Goal: Information Seeking & Learning: Learn about a topic

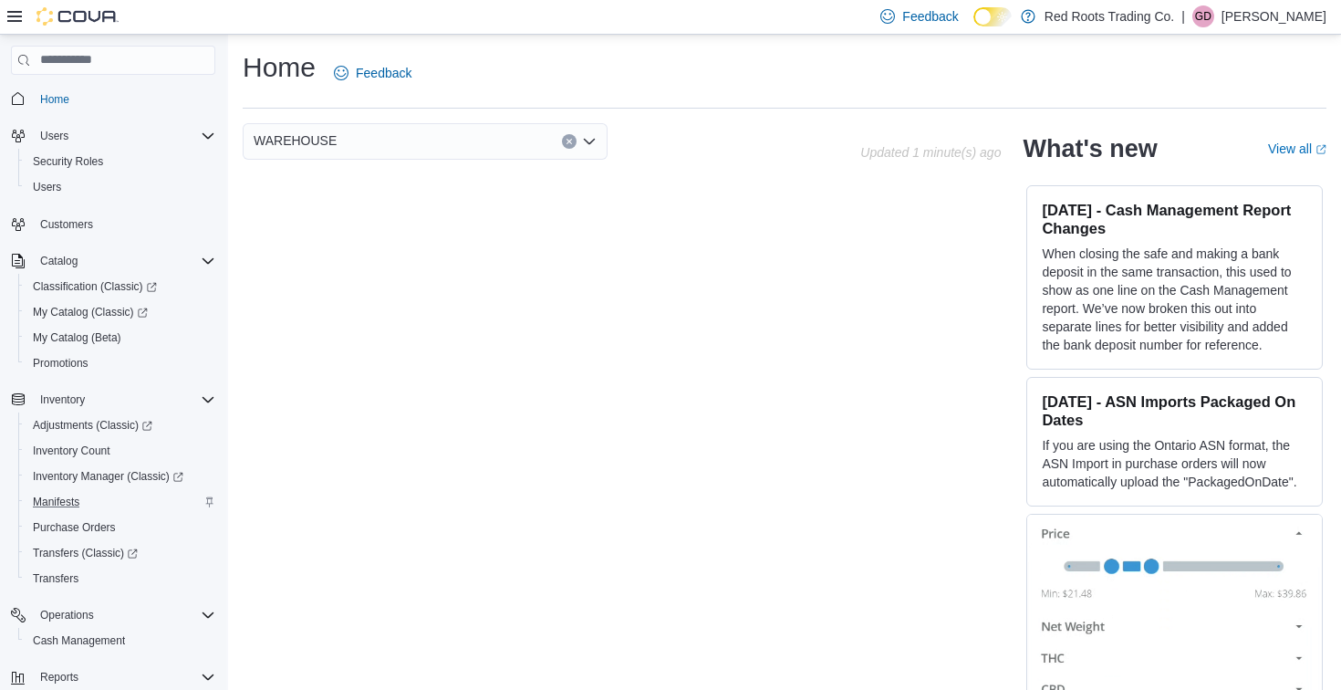
scroll to position [134, 0]
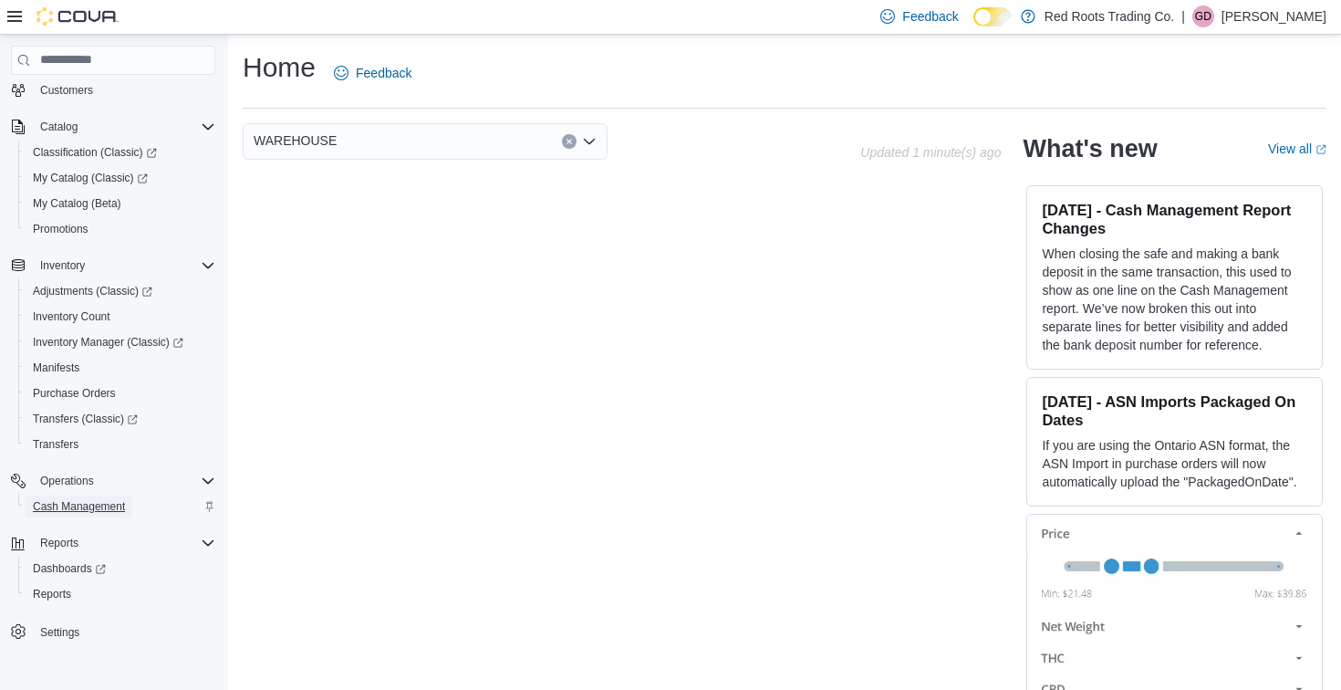
click at [88, 505] on span "Cash Management" at bounding box center [79, 506] width 92 height 15
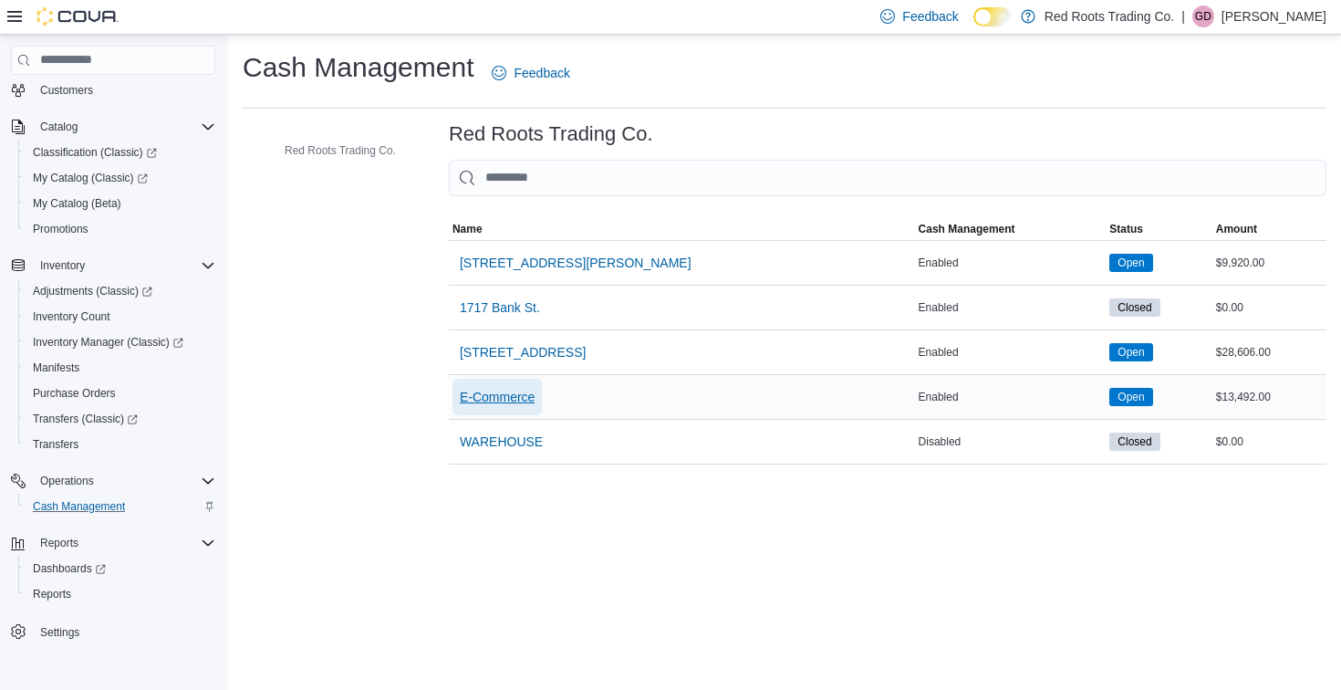
click at [507, 401] on span "E-Commerce" at bounding box center [497, 397] width 75 height 18
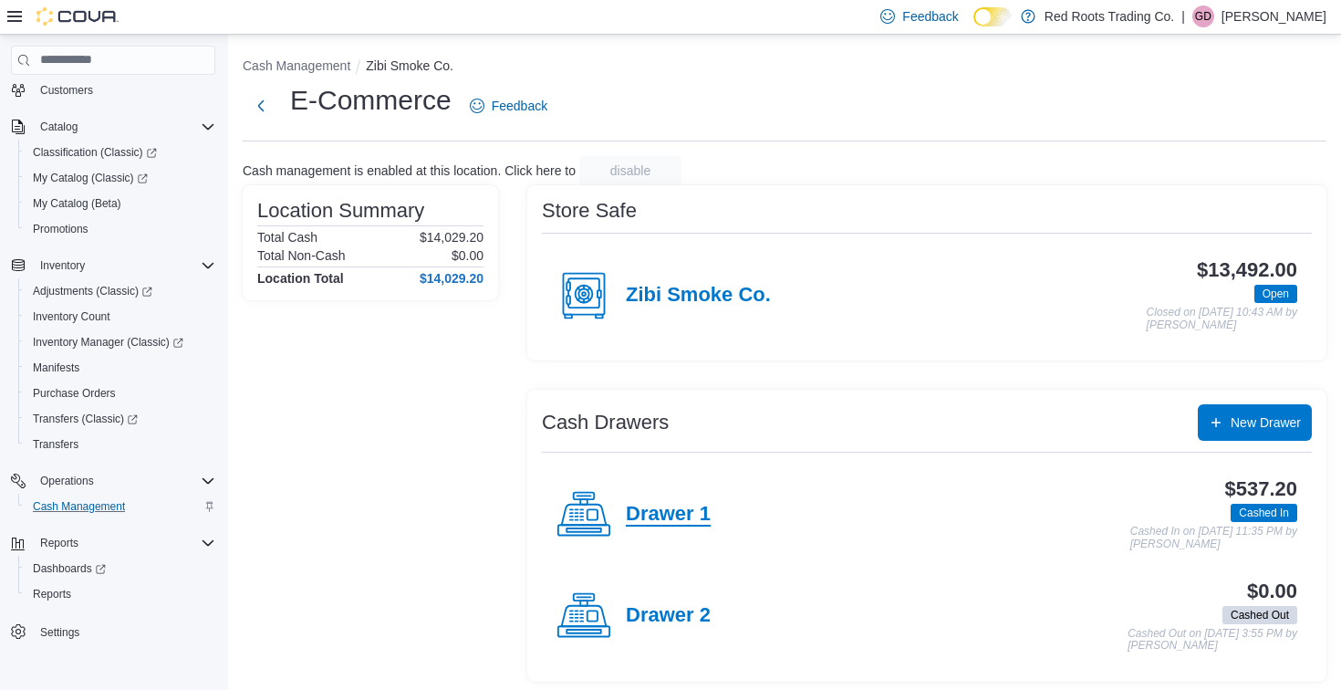
click at [659, 506] on h4 "Drawer 1" at bounding box center [668, 515] width 85 height 24
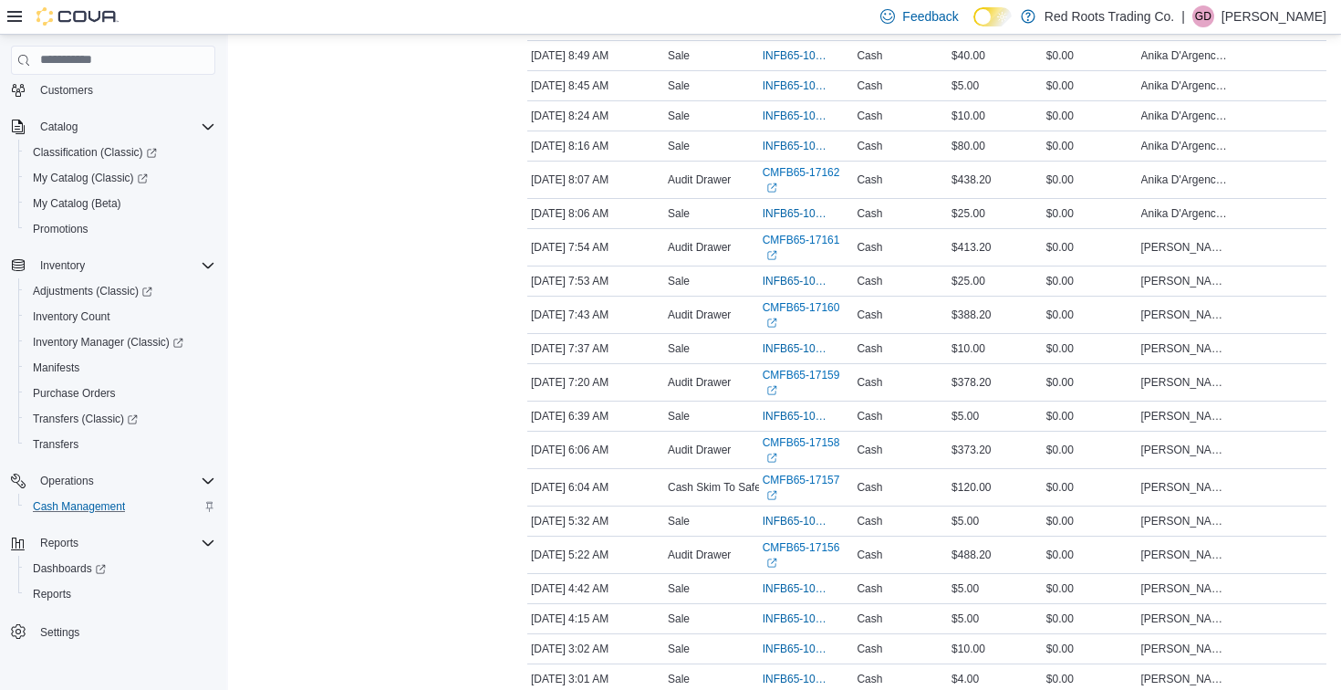
scroll to position [2060, 0]
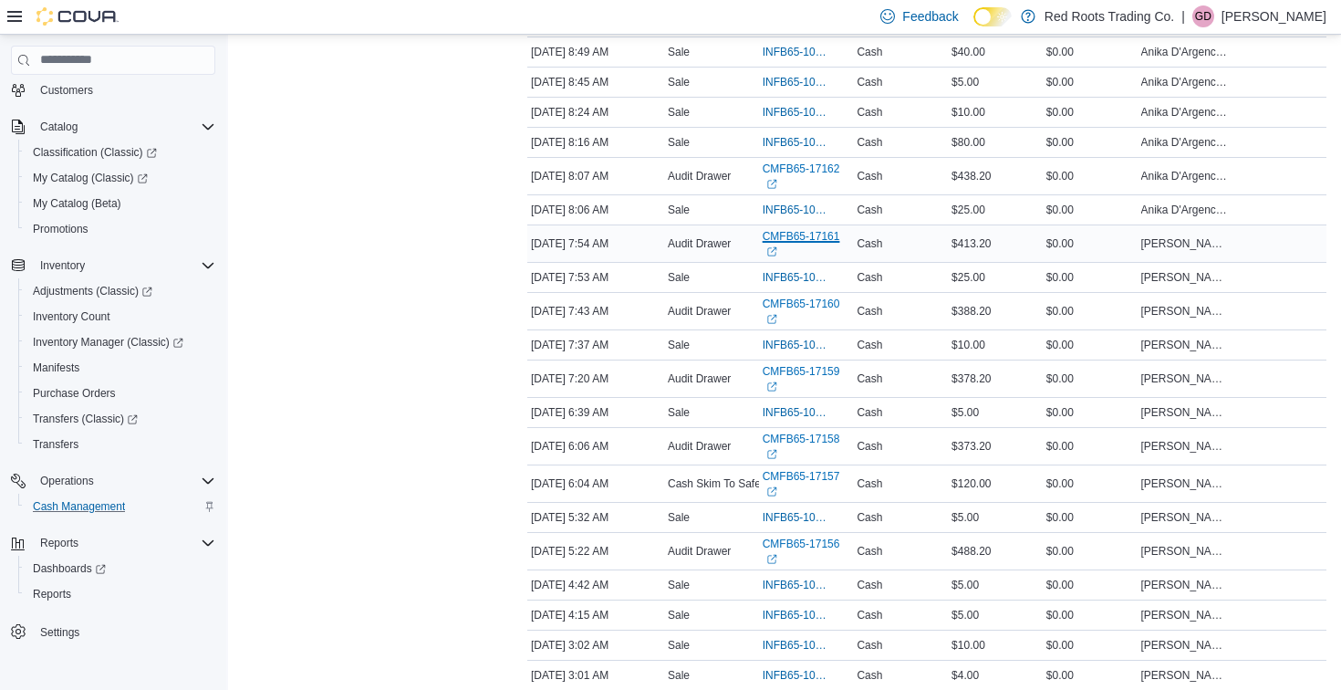
click at [775, 257] on icon "External link" at bounding box center [771, 251] width 11 height 11
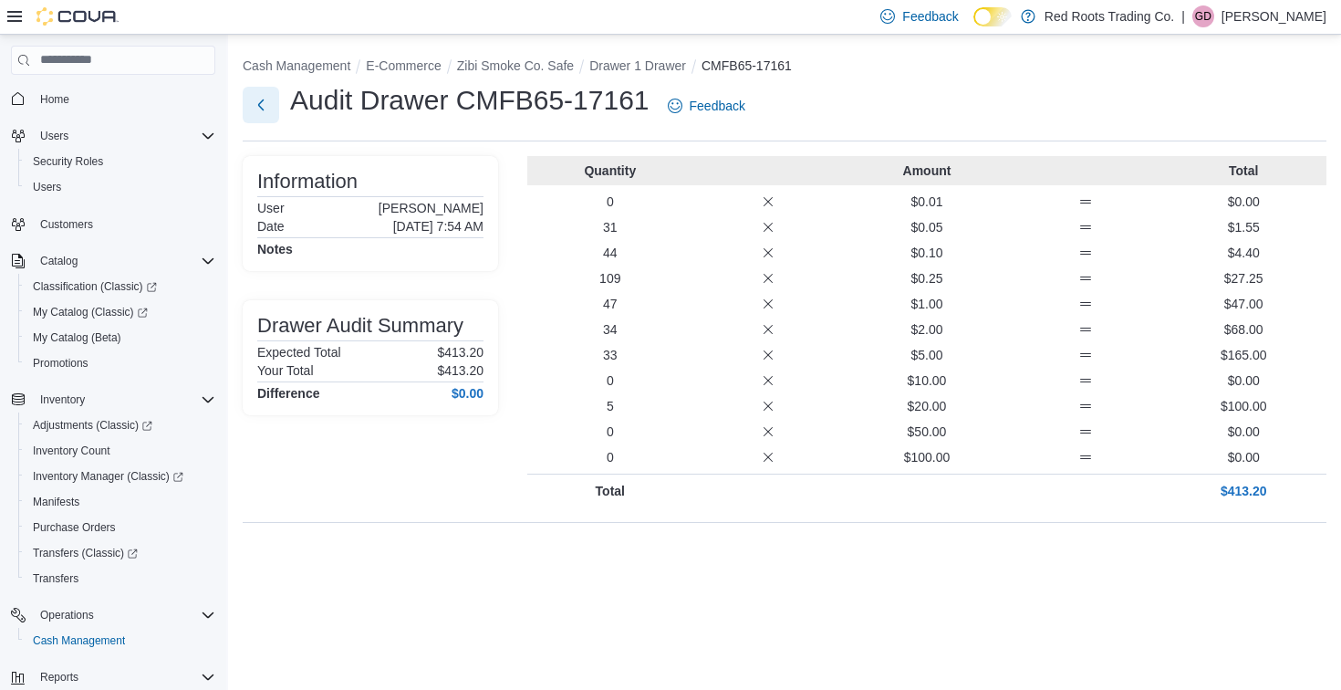
click at [257, 105] on button "Next" at bounding box center [261, 105] width 36 height 36
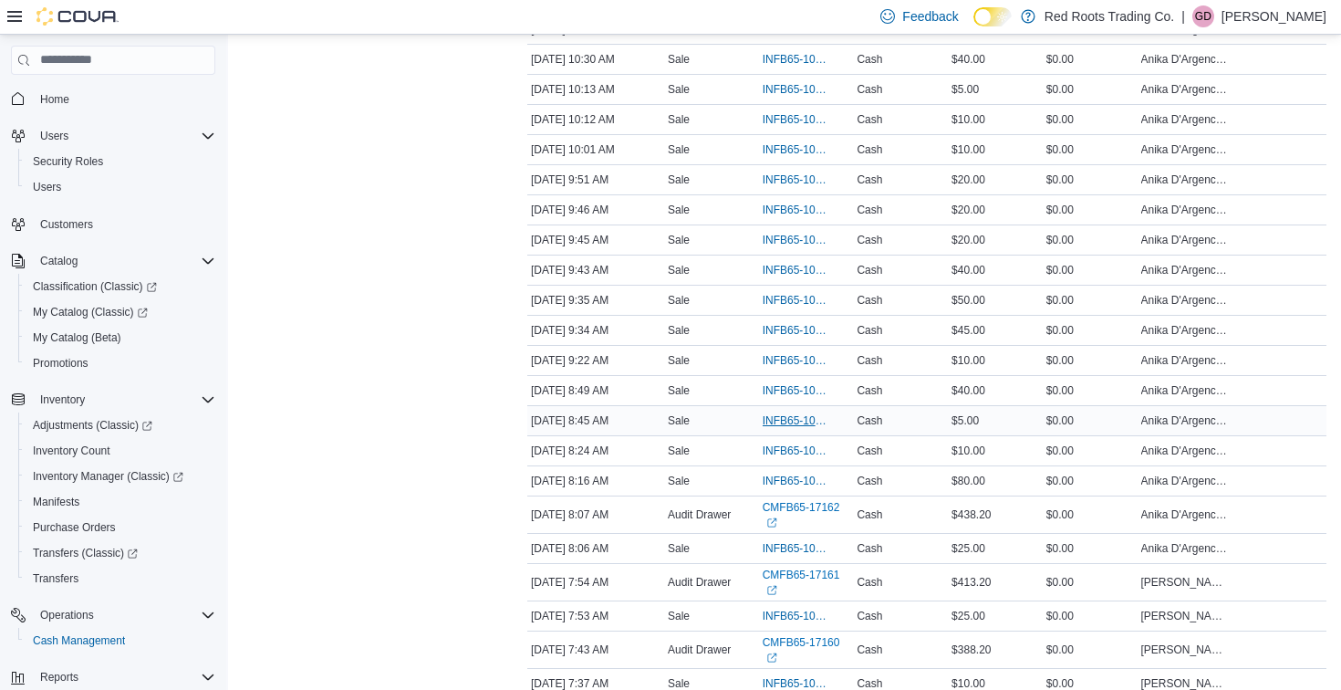
scroll to position [1722, 0]
click at [795, 528] on link "CMFB65-17162 (opens in a new tab or window)" at bounding box center [807, 513] width 88 height 29
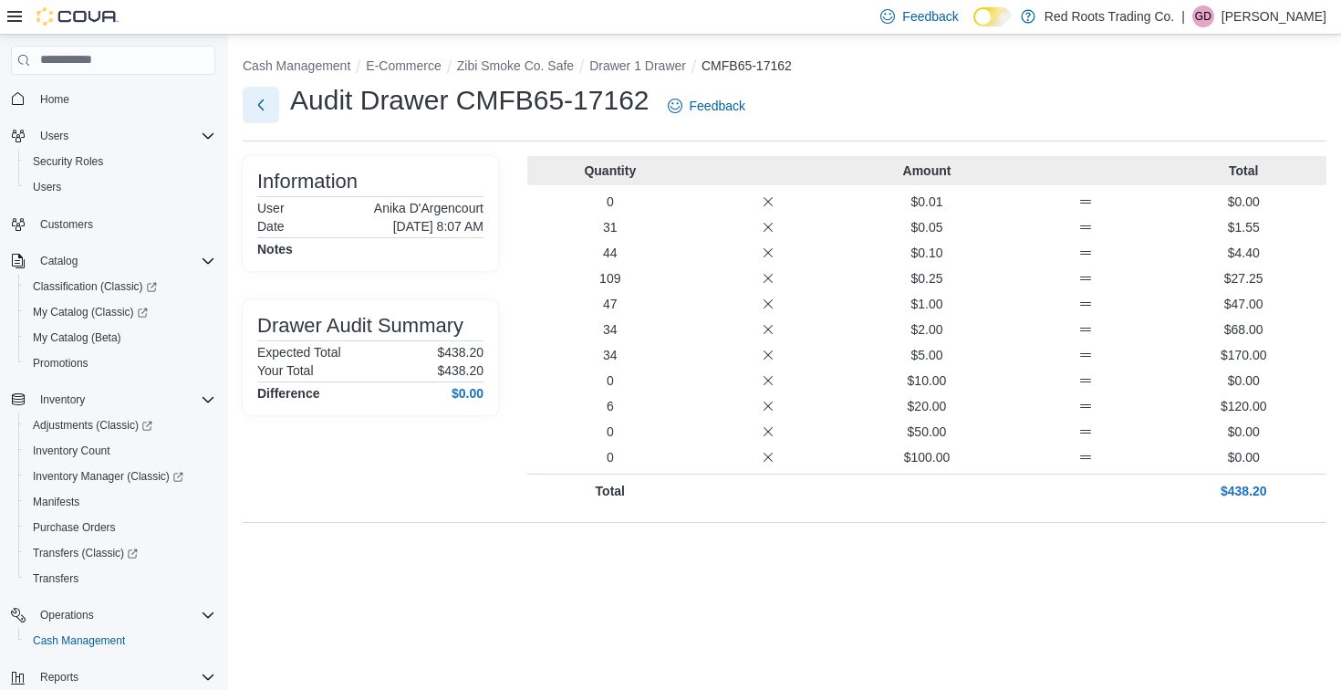
click at [256, 99] on button "Next" at bounding box center [261, 105] width 36 height 36
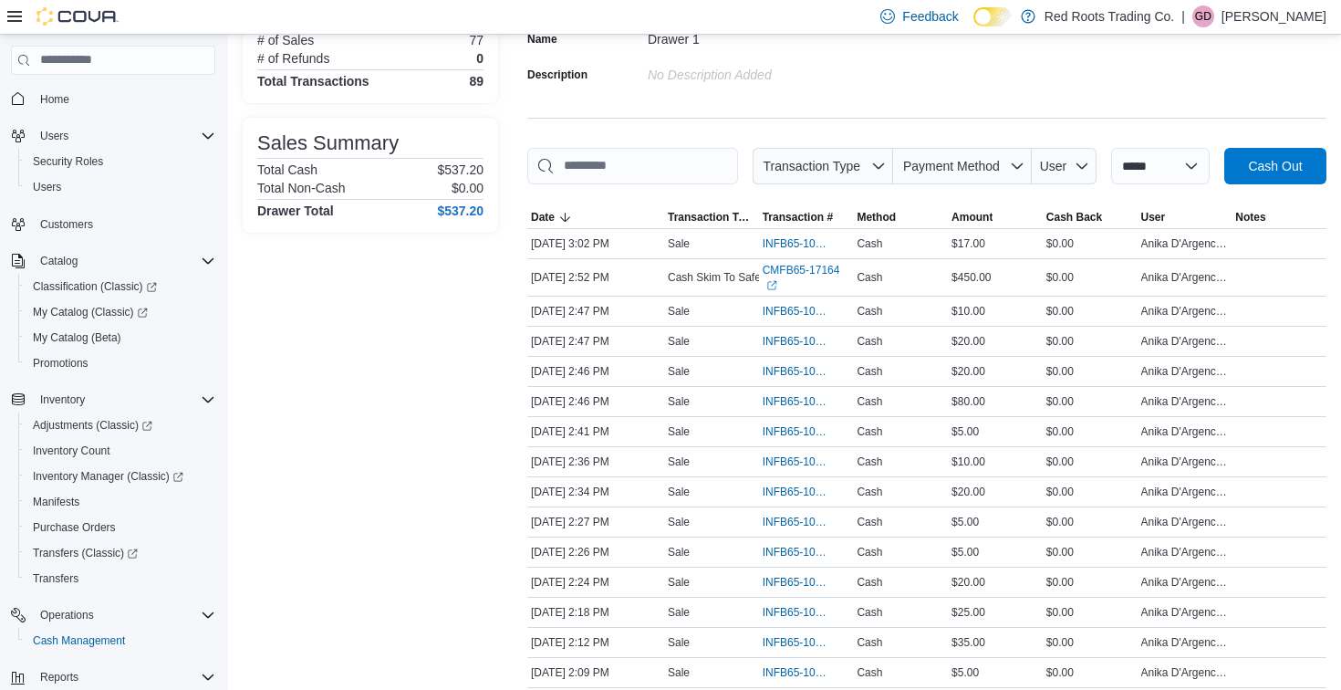
scroll to position [163, 0]
